Goal: Task Accomplishment & Management: Complete application form

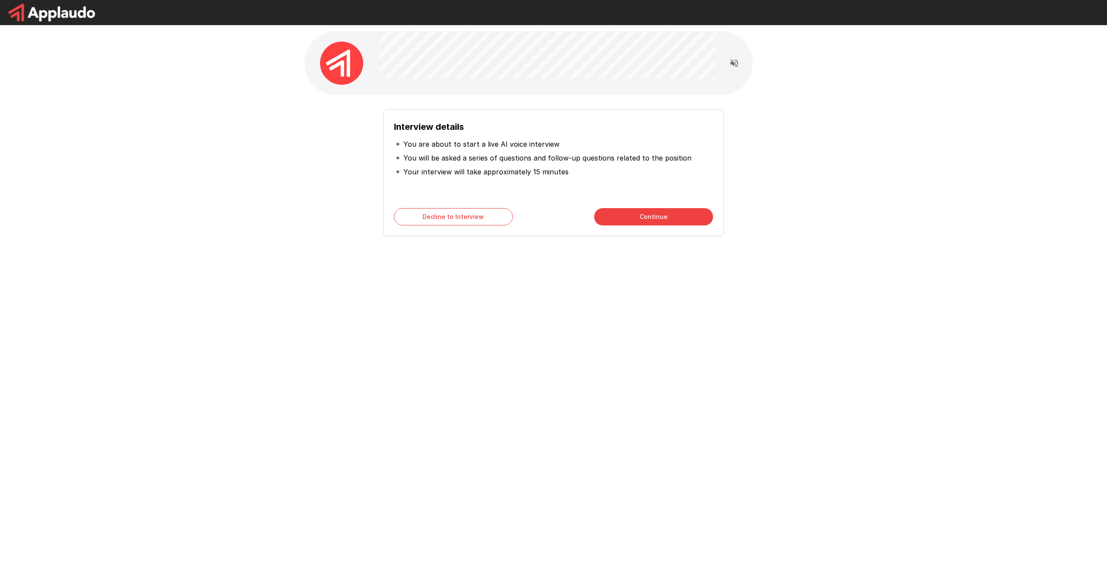
click at [622, 217] on button "Continue" at bounding box center [653, 216] width 119 height 17
click at [622, 217] on button "Start My Interview" at bounding box center [653, 216] width 119 height 17
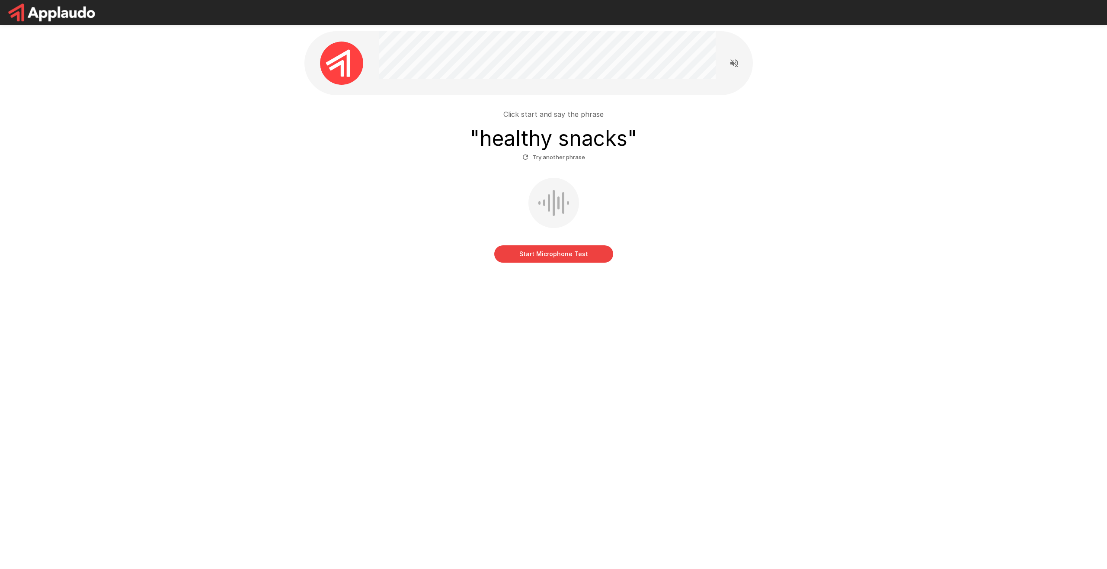
click at [555, 253] on button "Start Microphone Test" at bounding box center [553, 253] width 119 height 17
click at [555, 253] on button "Stop & Submit" at bounding box center [553, 253] width 119 height 17
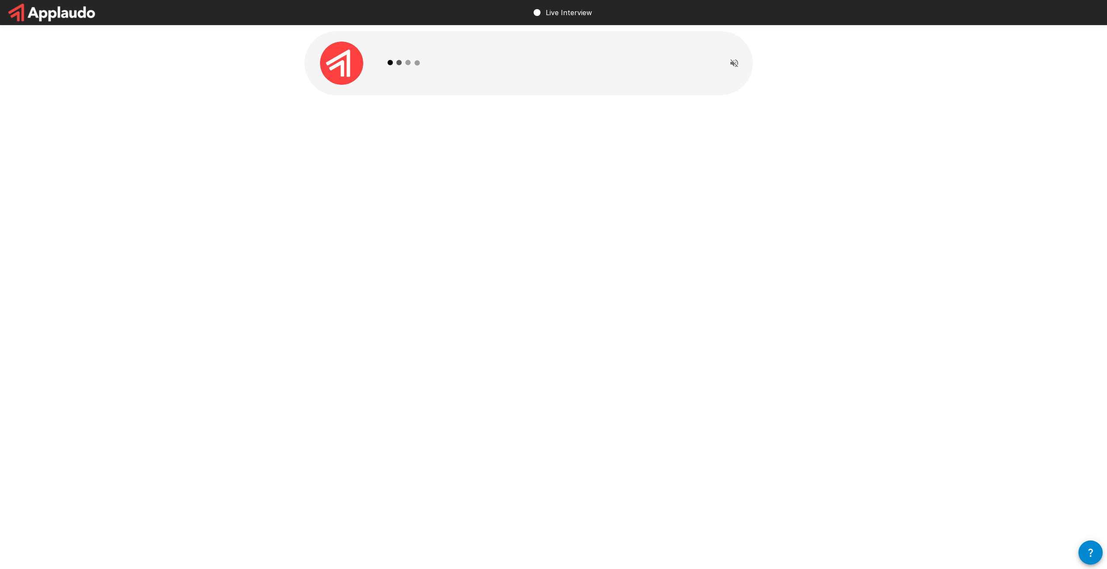
click at [727, 365] on div "Live Interview" at bounding box center [553, 284] width 1107 height 569
click at [1081, 547] on button "button" at bounding box center [1091, 552] width 24 height 24
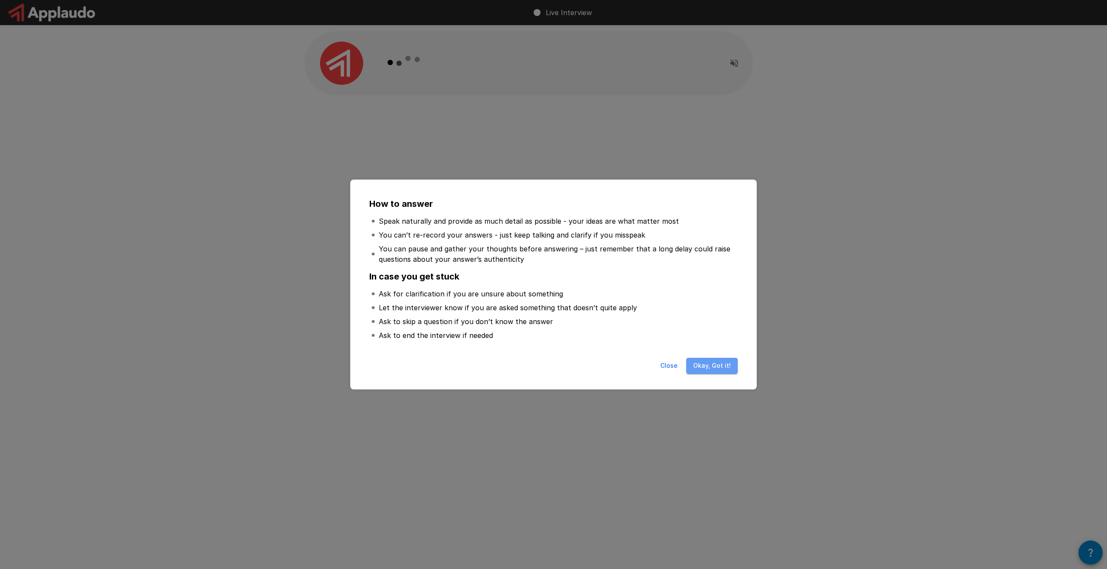
click at [728, 369] on button "Okay, Got it!" at bounding box center [711, 366] width 51 height 16
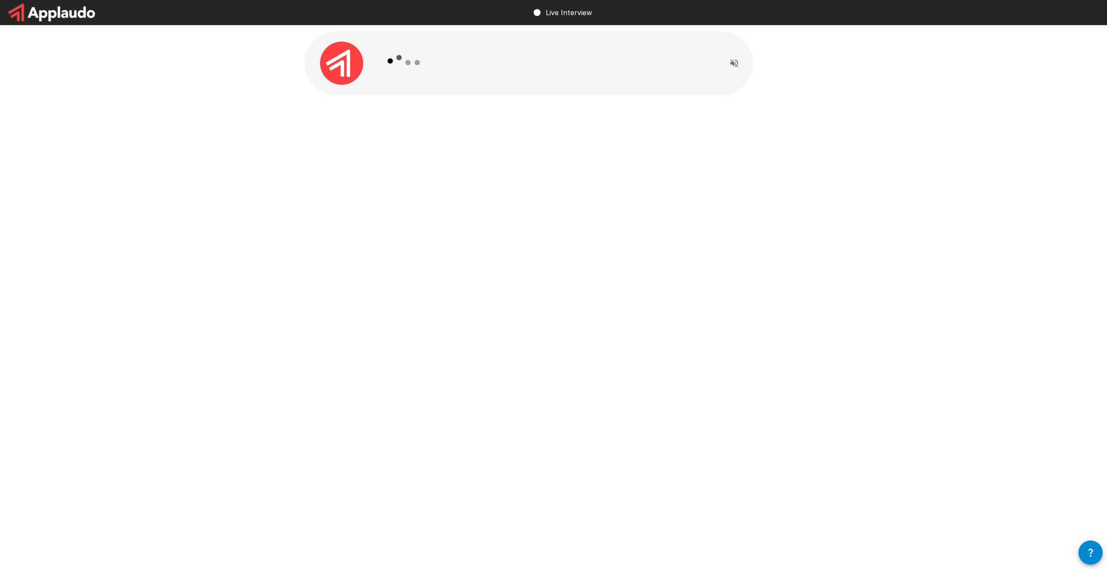
click at [733, 66] on icon "Read questions aloud" at bounding box center [734, 63] width 10 height 10
click at [741, 110] on div at bounding box center [553, 82] width 519 height 164
click at [384, 65] on icon at bounding box center [404, 63] width 50 height 50
click at [348, 66] on img at bounding box center [341, 63] width 43 height 43
click at [565, 14] on p "Live Interview" at bounding box center [569, 12] width 46 height 10
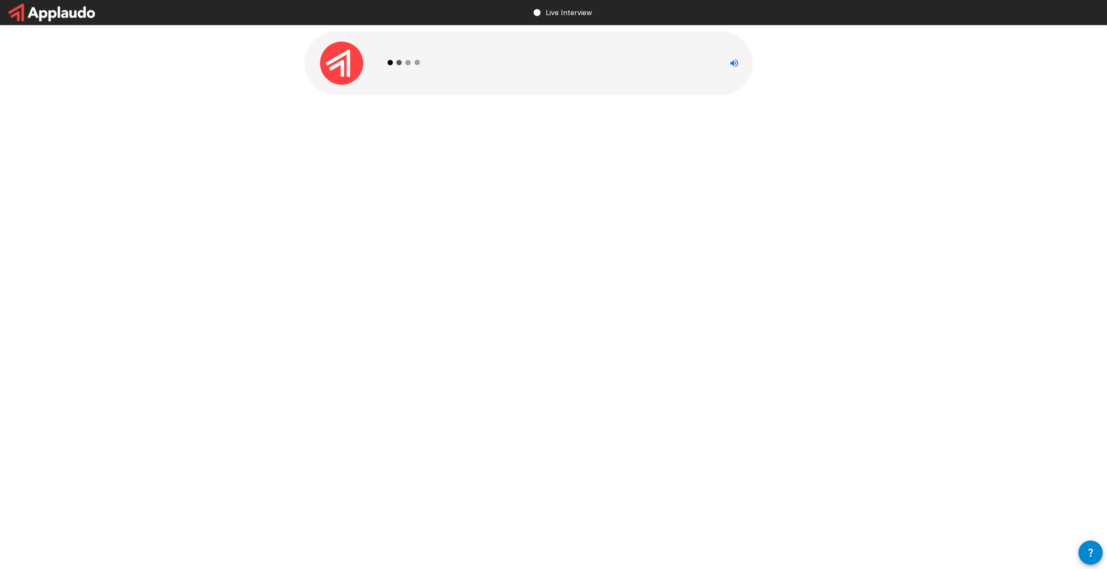
click at [736, 60] on icon "Stop reading questions aloud" at bounding box center [734, 63] width 8 height 8
click at [740, 121] on div at bounding box center [553, 82] width 519 height 164
click at [732, 66] on icon "Read questions aloud" at bounding box center [734, 63] width 10 height 10
click at [703, 67] on div at bounding box center [547, 63] width 336 height 64
click at [618, 58] on div at bounding box center [547, 63] width 336 height 64
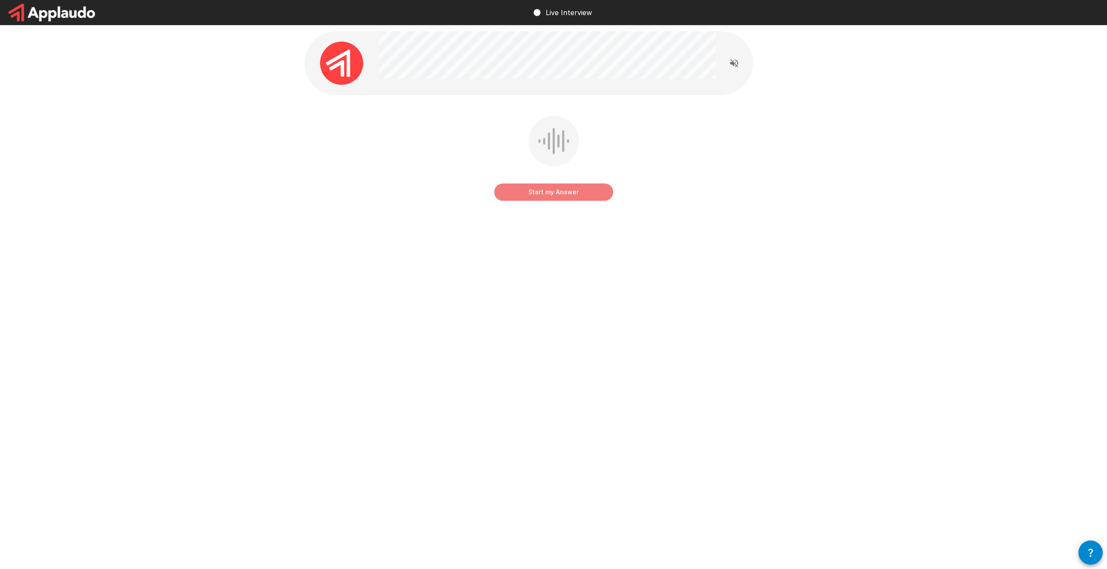
click at [571, 191] on button "Start my Answer" at bounding box center [553, 191] width 119 height 17
click at [545, 195] on button "Stop & Submit" at bounding box center [553, 191] width 119 height 17
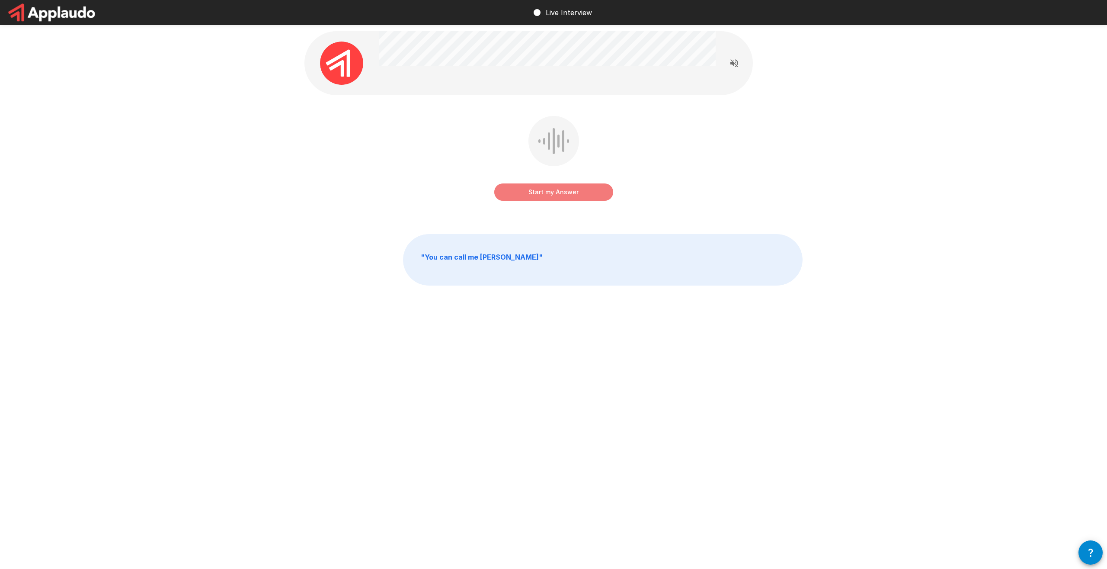
click at [554, 196] on button "Start my Answer" at bounding box center [553, 191] width 119 height 17
click at [554, 196] on button "Stop & Submit" at bounding box center [553, 191] width 119 height 17
click at [554, 196] on button "Start my Answer" at bounding box center [553, 191] width 119 height 17
click at [554, 196] on button "Stop & Submit" at bounding box center [553, 191] width 119 height 17
click at [554, 196] on button "Start my Answer" at bounding box center [553, 191] width 119 height 17
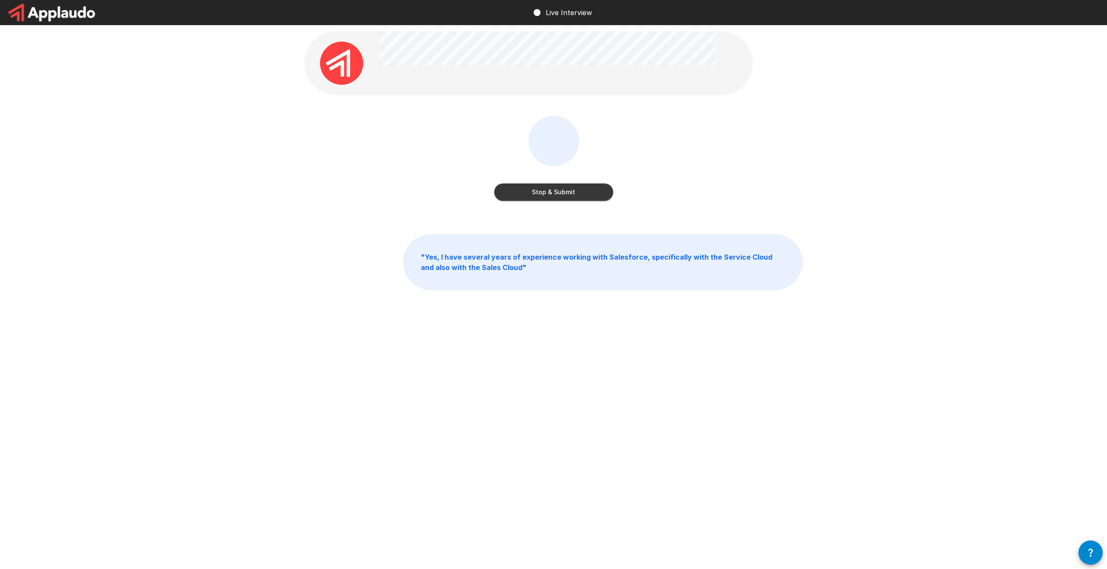
click at [554, 196] on button "Stop & Submit" at bounding box center [553, 191] width 119 height 17
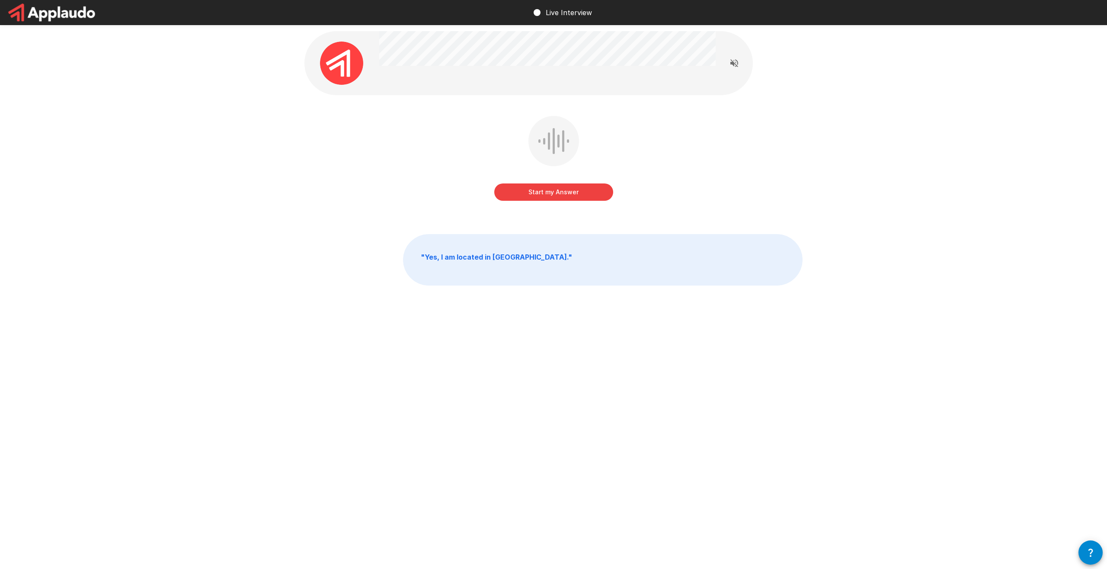
click at [554, 196] on button "Start my Answer" at bounding box center [553, 191] width 119 height 17
click at [554, 196] on button "Stop & Submit" at bounding box center [553, 191] width 119 height 17
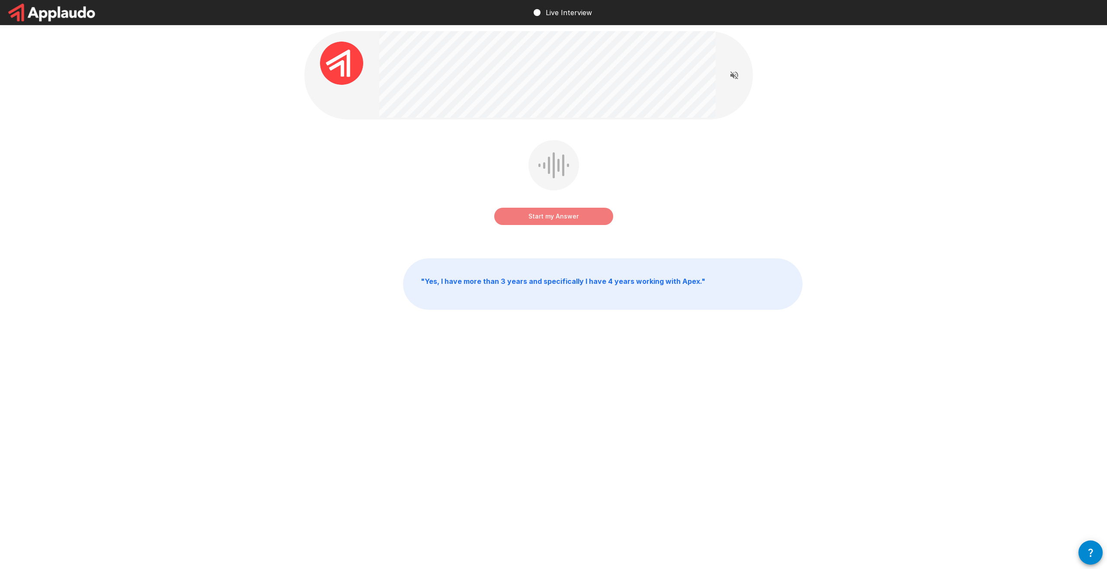
click at [575, 220] on button "Start my Answer" at bounding box center [553, 216] width 119 height 17
click at [575, 220] on button "Stop & Submit" at bounding box center [553, 216] width 119 height 17
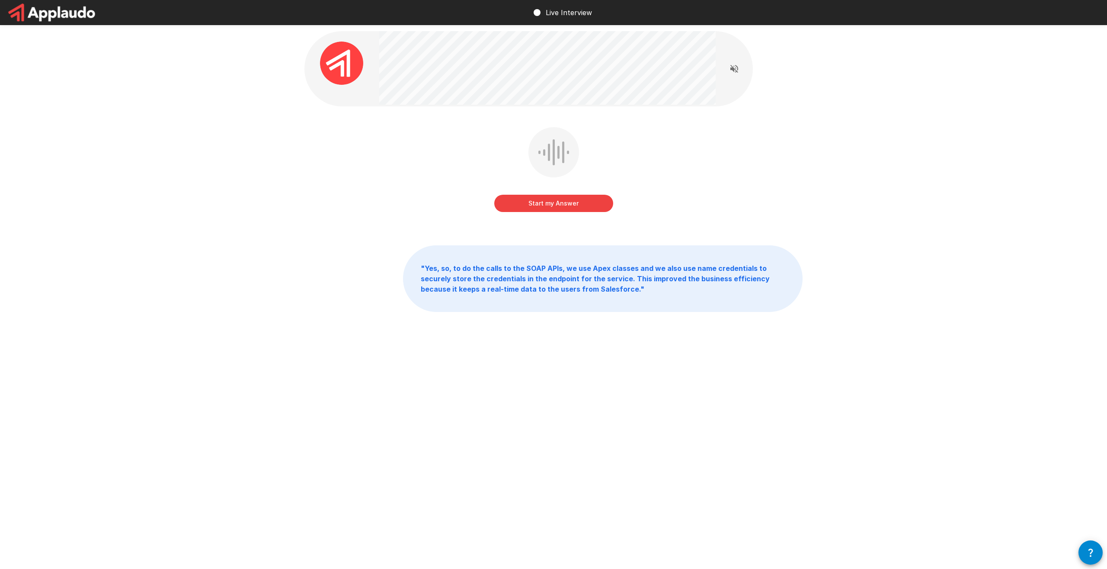
click at [578, 208] on button "Start my Answer" at bounding box center [553, 203] width 119 height 17
click at [578, 208] on button "Stop & Submit" at bounding box center [553, 203] width 119 height 17
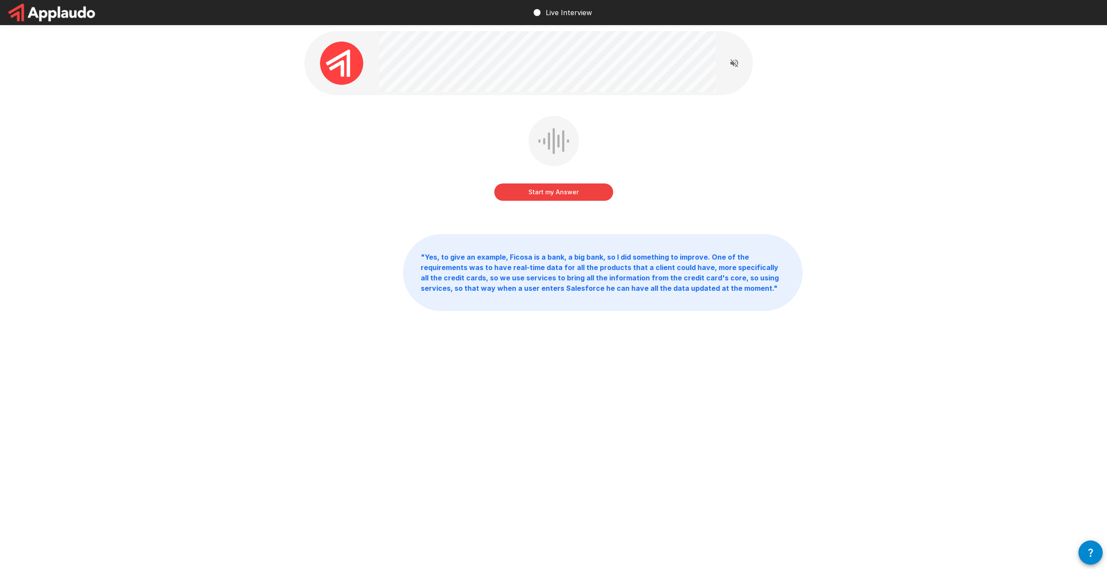
click at [587, 195] on button "Start my Answer" at bounding box center [553, 191] width 119 height 17
click at [587, 195] on button "Stop & Submit" at bounding box center [553, 191] width 119 height 17
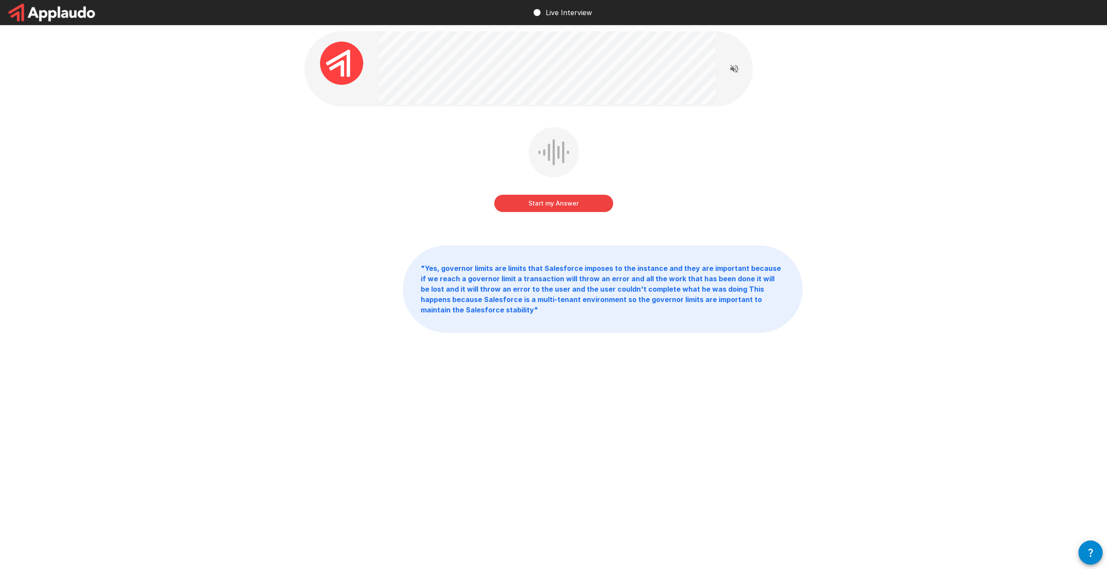
click at [587, 195] on button "Start my Answer" at bounding box center [553, 203] width 119 height 17
click at [584, 199] on button "Stop & Submit" at bounding box center [553, 203] width 119 height 17
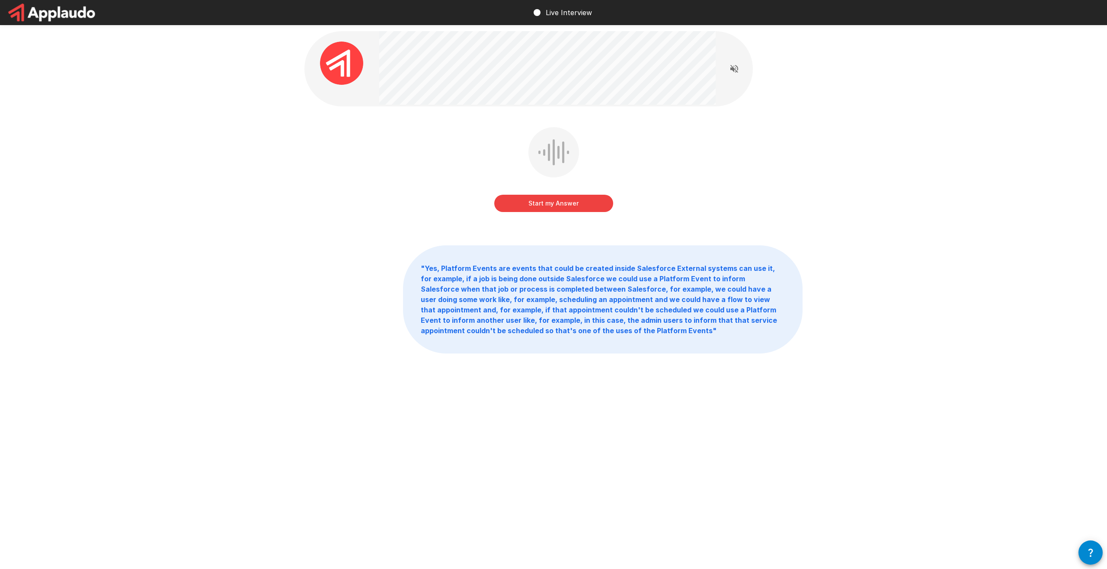
click at [584, 199] on button "Start my Answer" at bounding box center [553, 203] width 119 height 17
click at [584, 199] on button "Stop & Submit" at bounding box center [553, 203] width 119 height 17
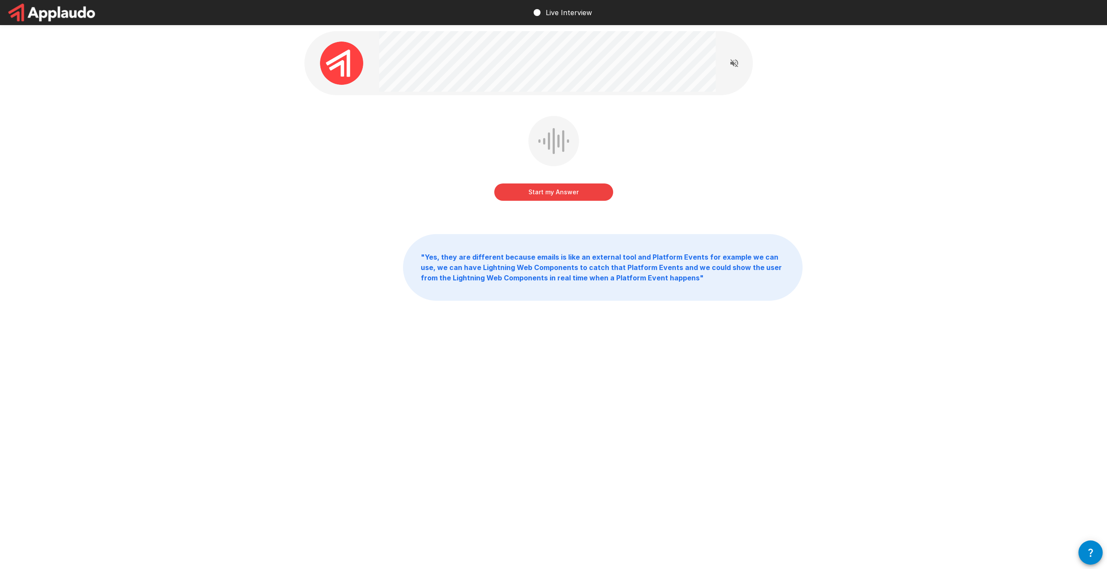
click at [584, 199] on button "Start my Answer" at bounding box center [553, 191] width 119 height 17
click at [578, 196] on button "Stop & Submit" at bounding box center [553, 191] width 119 height 17
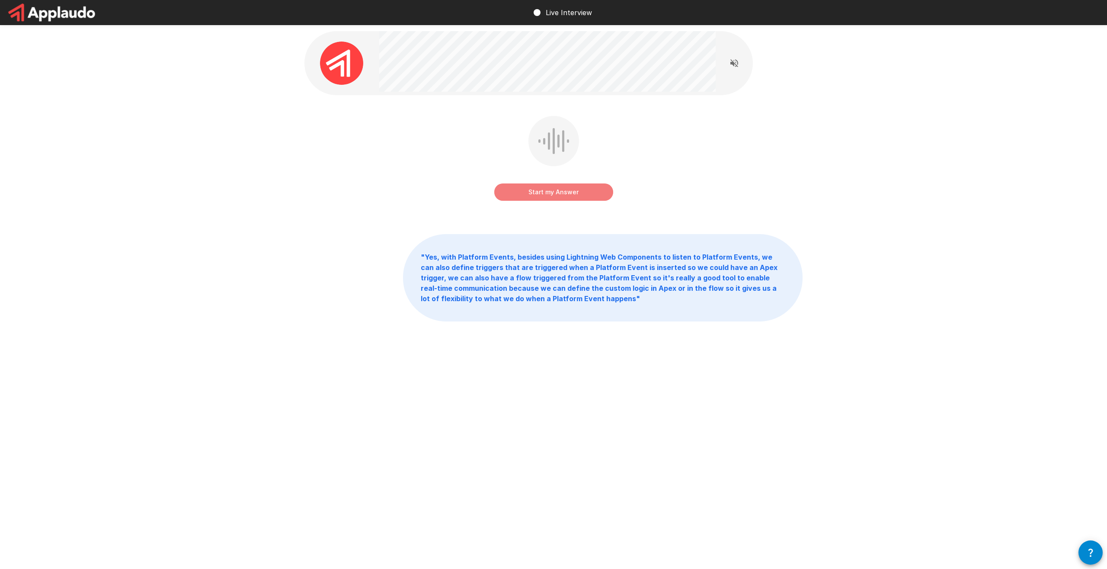
click at [578, 196] on button "Start my Answer" at bounding box center [553, 191] width 119 height 17
click at [578, 196] on button "Stop & Submit" at bounding box center [553, 191] width 119 height 17
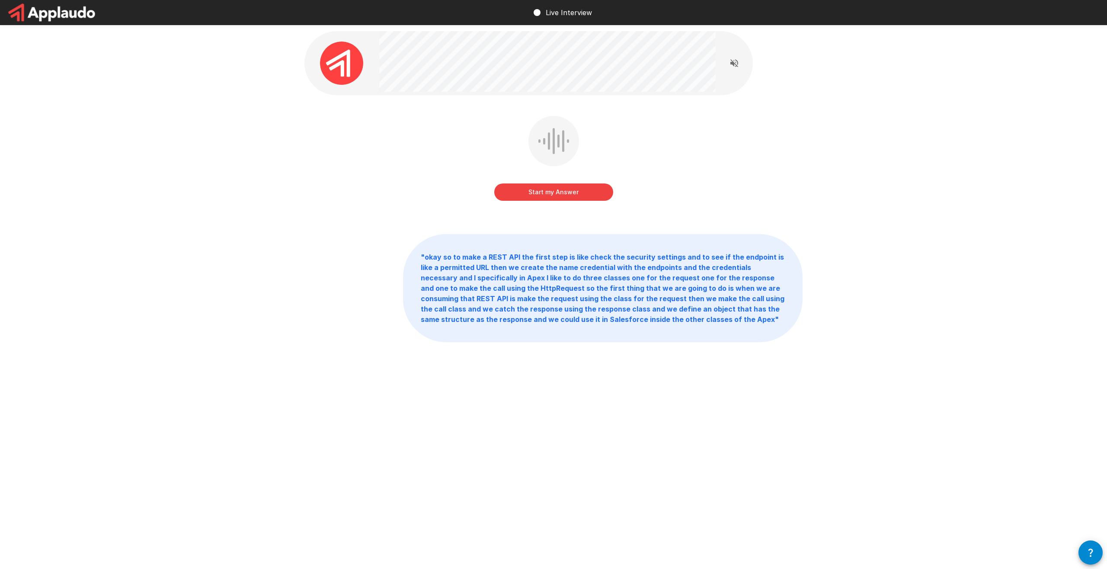
click at [578, 196] on button "Start my Answer" at bounding box center [553, 191] width 119 height 17
click at [578, 196] on button "Stop & Submit" at bounding box center [553, 191] width 119 height 17
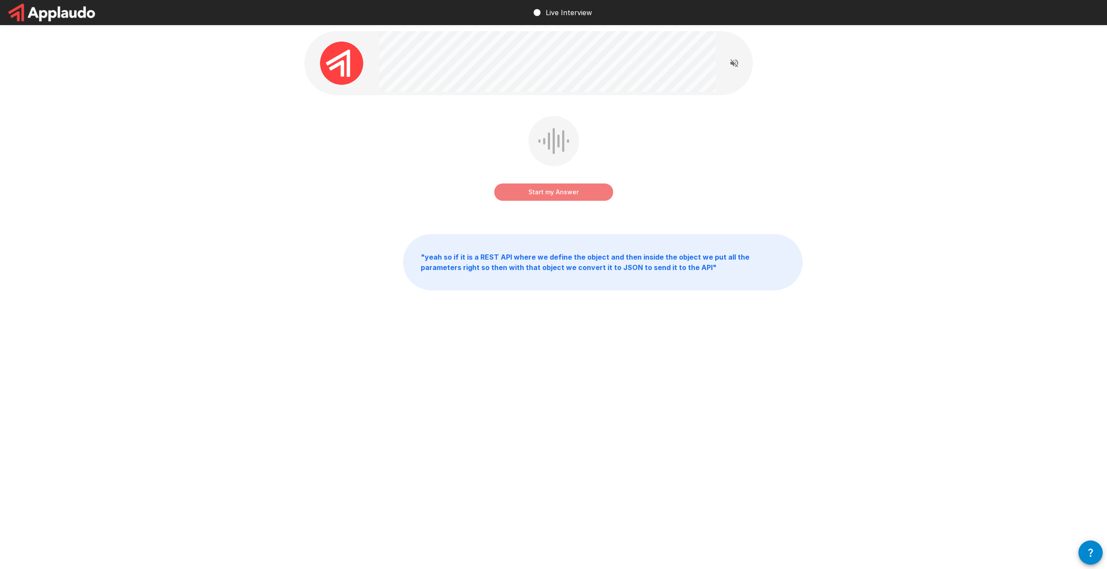
click at [578, 196] on button "Start my Answer" at bounding box center [553, 191] width 119 height 17
click at [578, 196] on button "Stop & Submit" at bounding box center [553, 191] width 119 height 17
click at [578, 196] on button "Start my Answer" at bounding box center [553, 191] width 119 height 17
click at [578, 196] on button "Stop & Submit" at bounding box center [553, 191] width 119 height 17
click at [575, 194] on button "Start my Answer" at bounding box center [553, 191] width 119 height 17
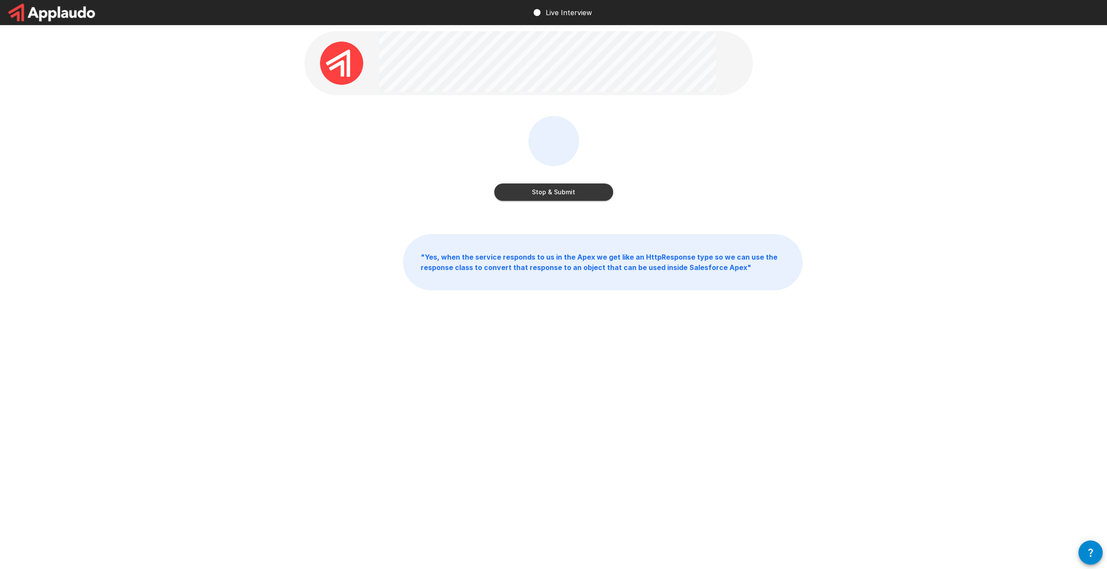
click at [575, 194] on button "Stop & Submit" at bounding box center [553, 191] width 119 height 17
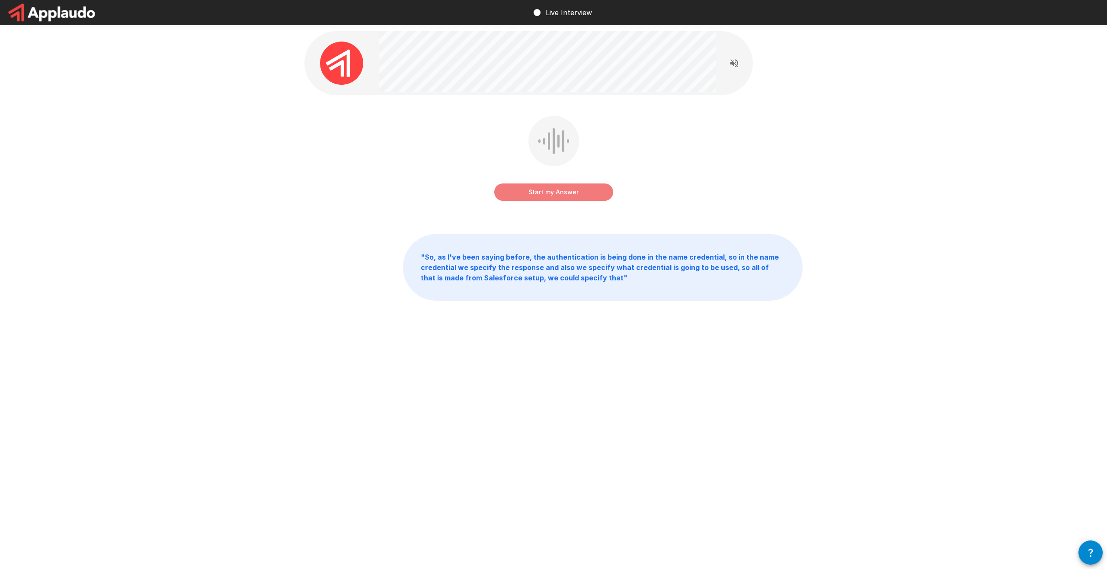
click at [575, 194] on button "Start my Answer" at bounding box center [553, 191] width 119 height 17
click at [575, 194] on button "Stop & Submit" at bounding box center [553, 191] width 119 height 17
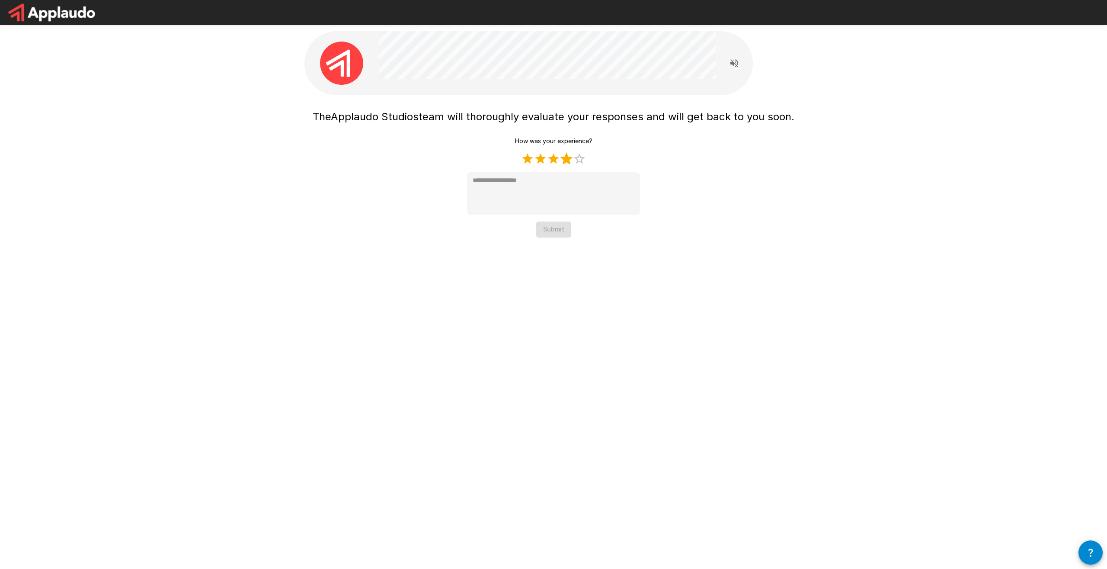
click at [565, 157] on label "4 Stars" at bounding box center [566, 158] width 13 height 13
type textarea "*"
click at [557, 234] on button "Submit" at bounding box center [553, 229] width 35 height 16
